Goal: Navigation & Orientation: Find specific page/section

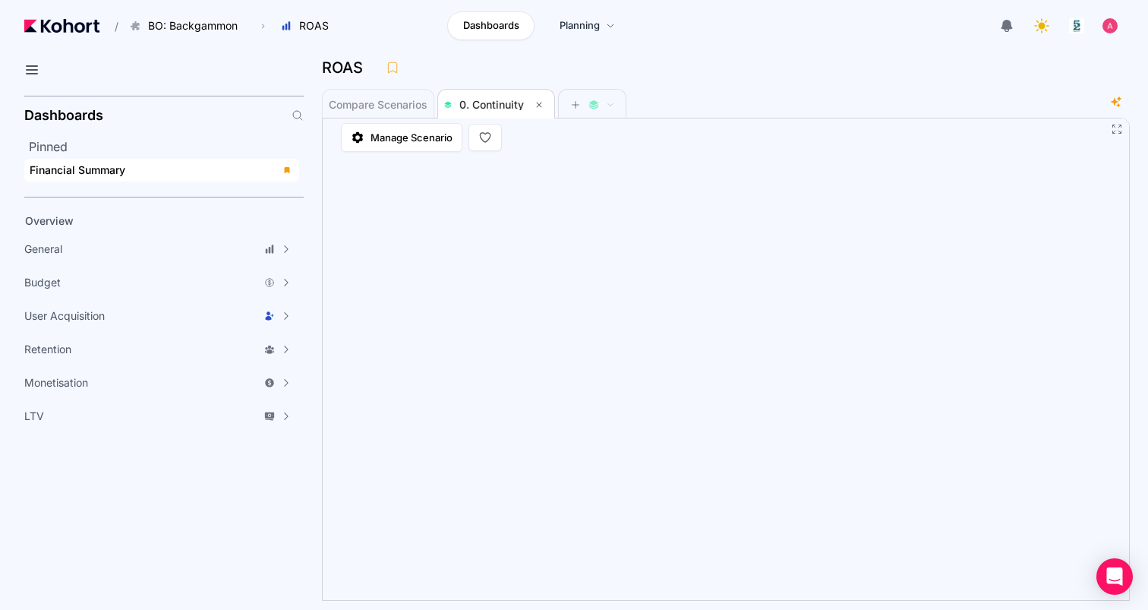
click at [176, 162] on div "Financial Summary" at bounding box center [151, 169] width 243 height 15
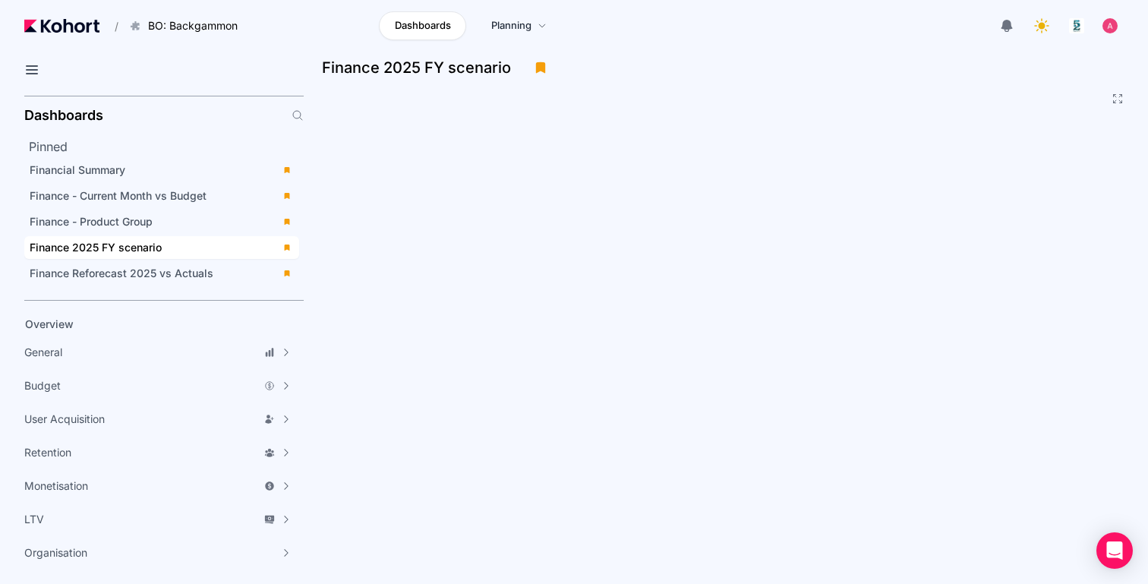
click at [212, 9] on header "/ BO: Backgammon Go to products list BO: Backgammon BO: Bubble Shooter BO: Bubb…" at bounding box center [574, 28] width 1148 height 56
click at [238, 60] on div at bounding box center [160, 72] width 285 height 33
click at [201, 194] on span "Finance - Current Month vs Budget" at bounding box center [118, 195] width 177 height 13
